Goal: Information Seeking & Learning: Learn about a topic

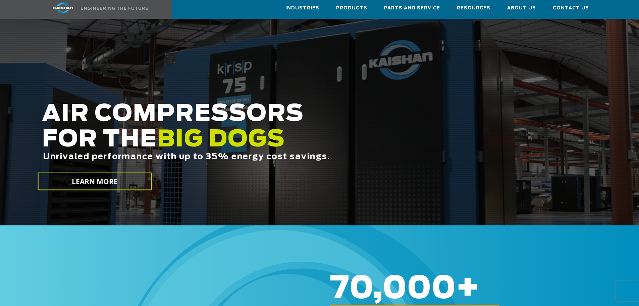
scroll to position [67, 0]
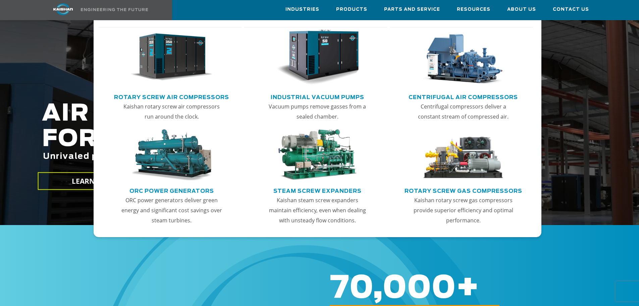
click at [191, 97] on link "Rotary Screw Air Compressors" at bounding box center [171, 96] width 115 height 10
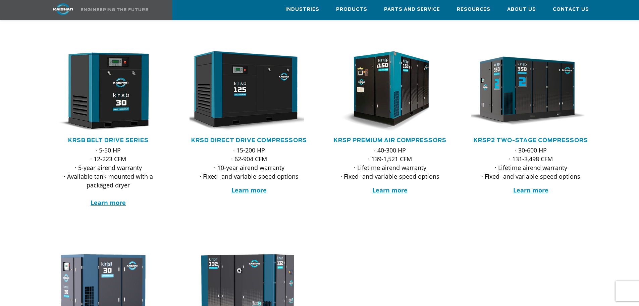
scroll to position [101, 0]
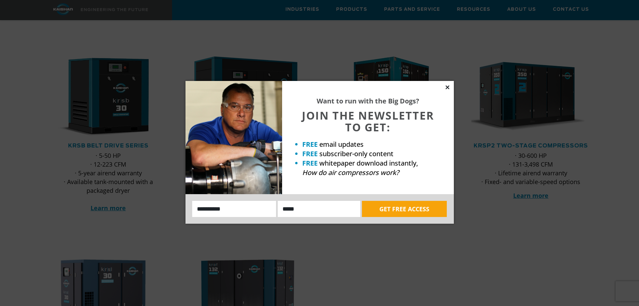
click at [449, 87] on icon at bounding box center [448, 87] width 6 height 6
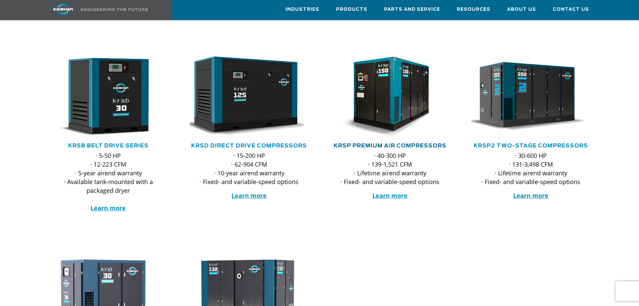
click at [356, 143] on link "KRSP Premium Air Compressors" at bounding box center [390, 145] width 113 height 5
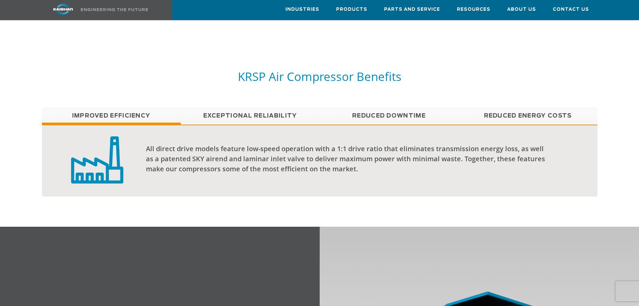
scroll to position [571, 0]
